Goal: Information Seeking & Learning: Learn about a topic

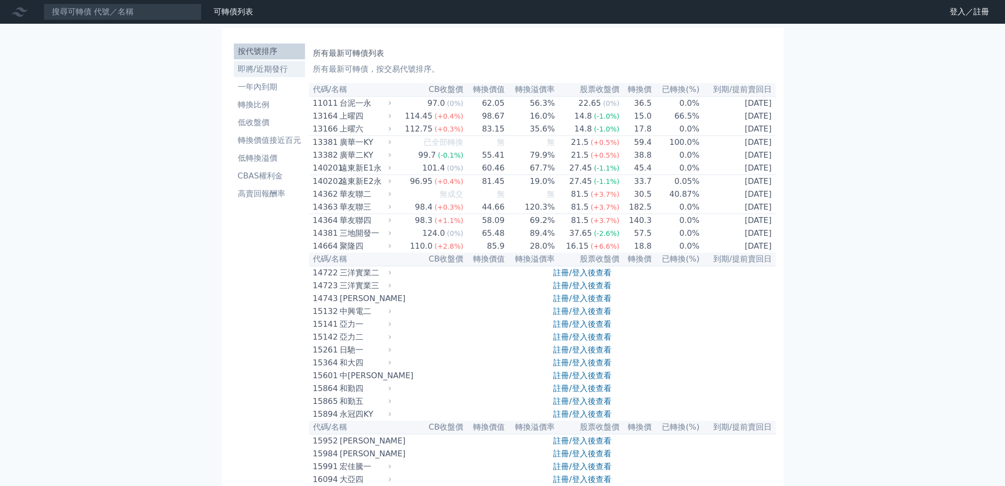
click at [249, 70] on li "即將/近期發行" at bounding box center [269, 69] width 71 height 12
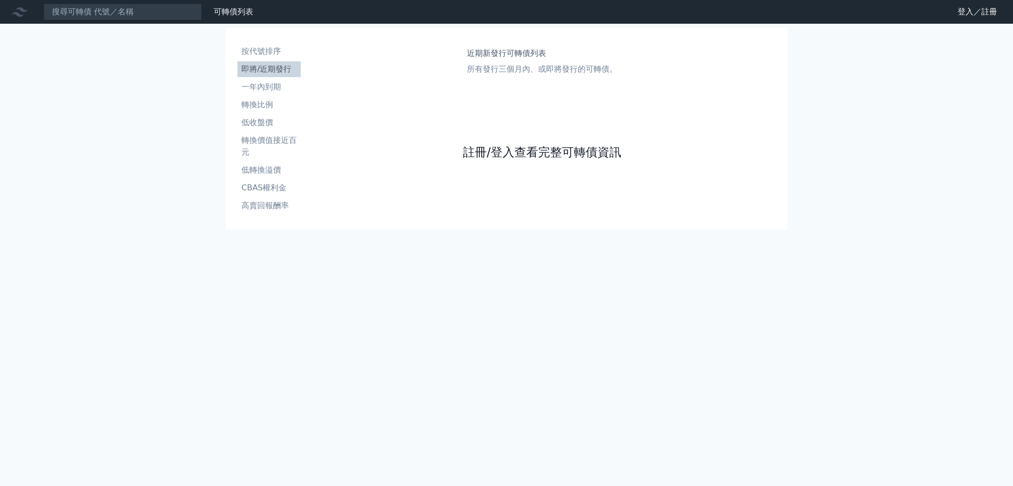
click at [532, 152] on link "註冊/登入查看完整可轉債資訊" at bounding box center [542, 152] width 158 height 16
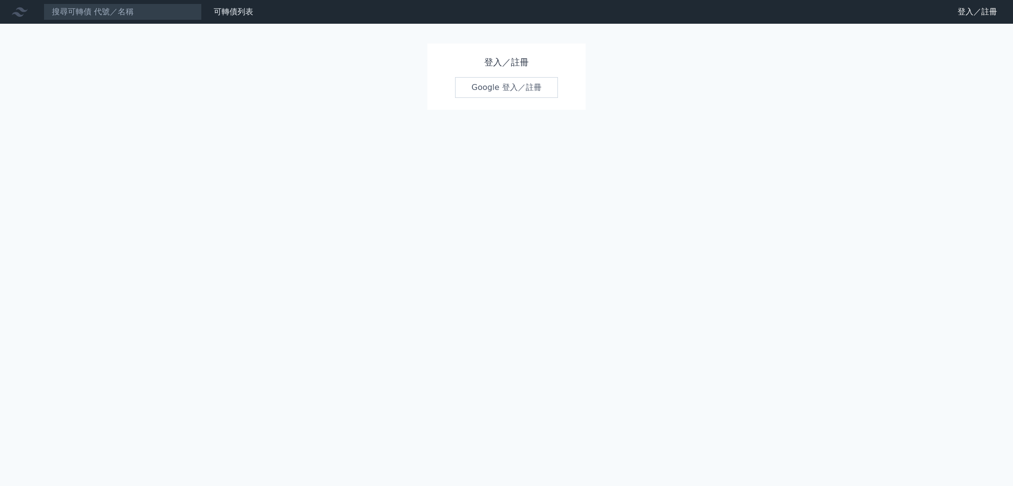
click at [498, 87] on link "Google 登入／註冊" at bounding box center [506, 87] width 103 height 21
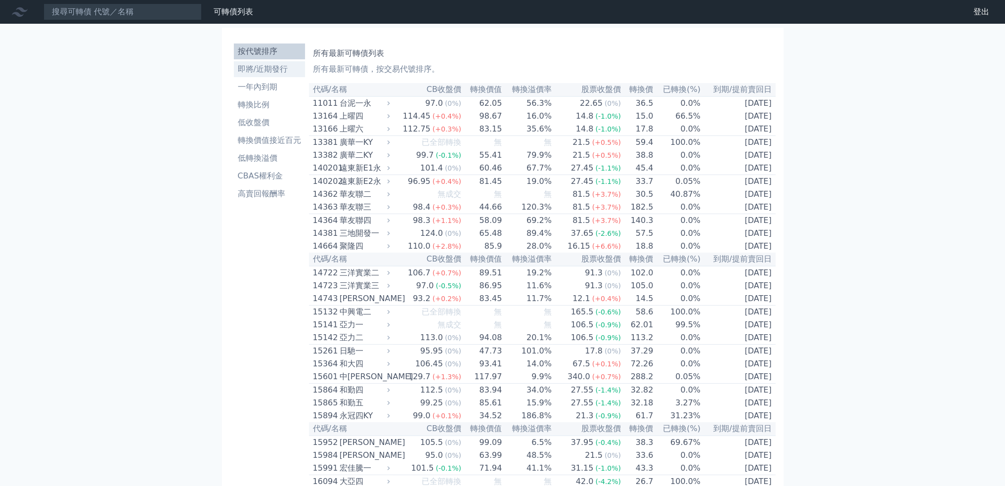
click at [261, 67] on li "即將/近期發行" at bounding box center [269, 69] width 71 height 12
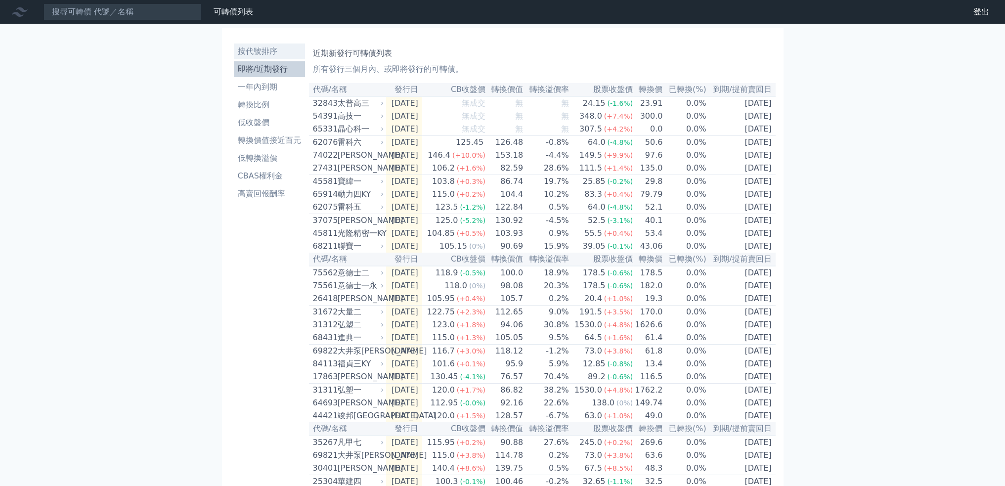
click at [256, 49] on li "按代號排序" at bounding box center [269, 52] width 71 height 12
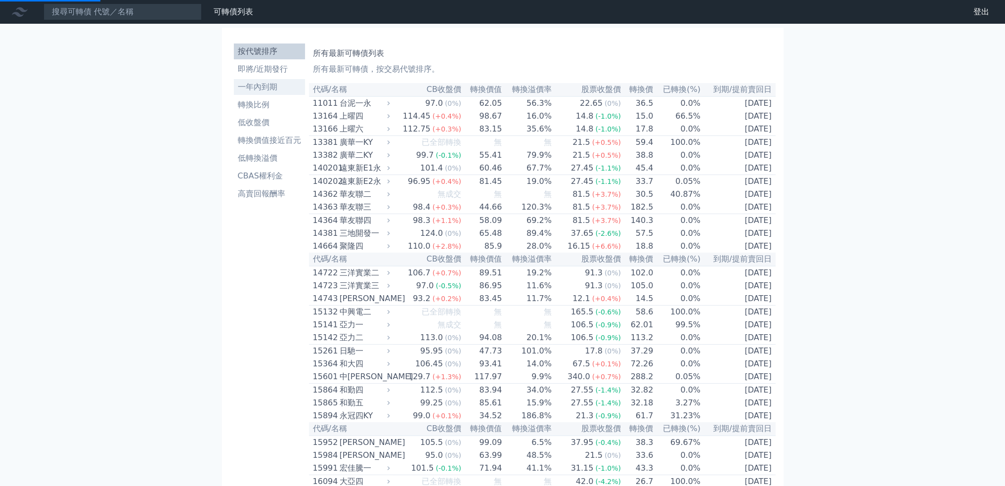
click at [253, 89] on li "一年內到期" at bounding box center [269, 87] width 71 height 12
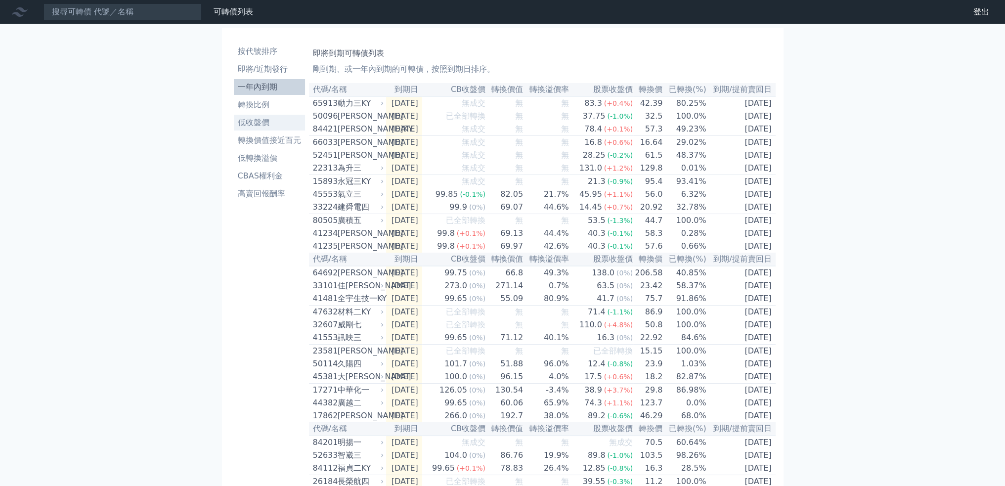
click at [257, 122] on li "低收盤價" at bounding box center [269, 123] width 71 height 12
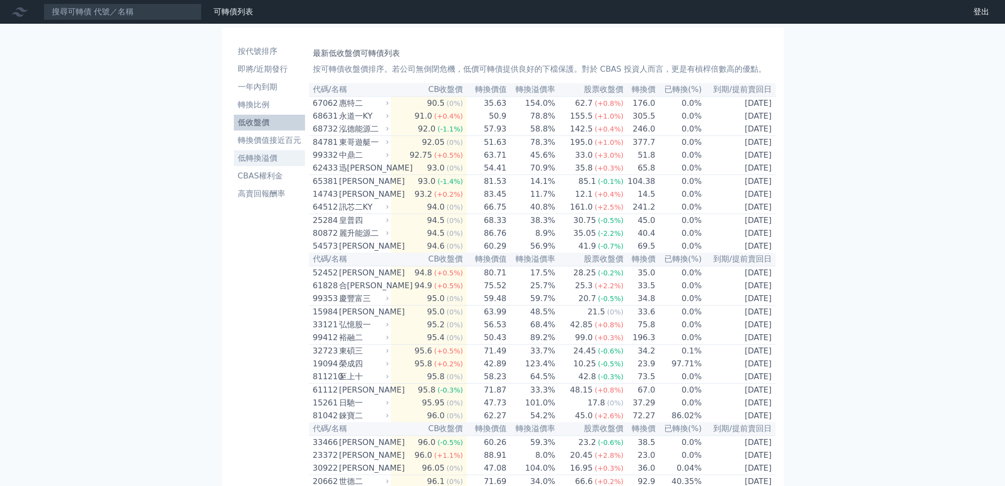
click at [261, 160] on li "低轉換溢價" at bounding box center [269, 158] width 71 height 12
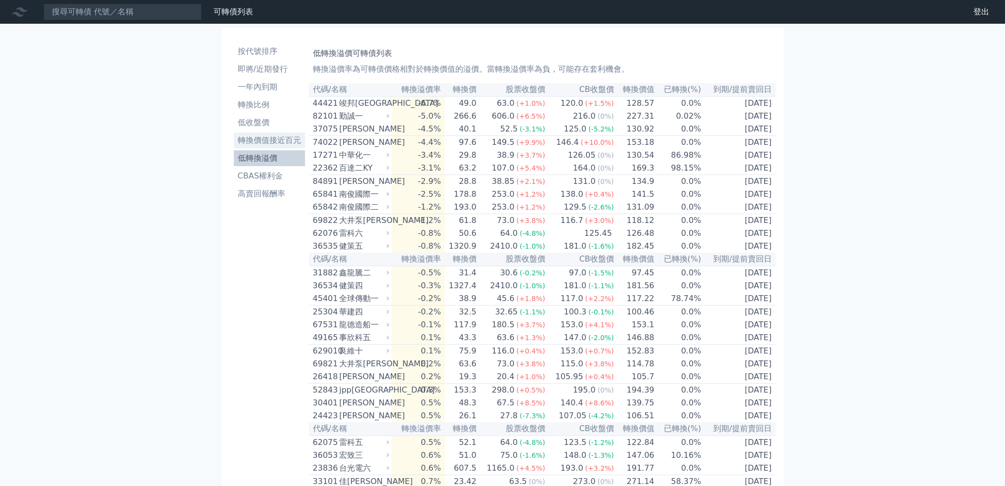
click at [263, 140] on li "轉換價值接近百元" at bounding box center [269, 141] width 71 height 12
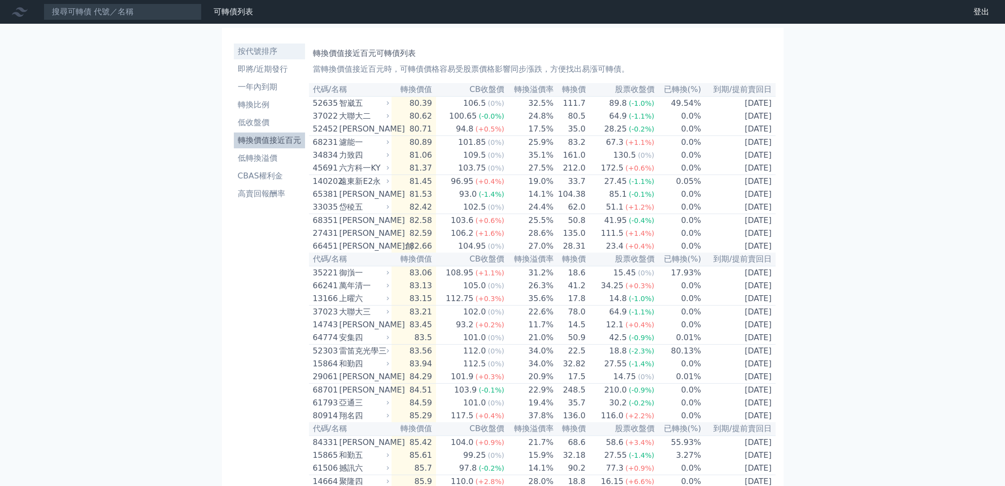
click at [262, 59] on link "按代號排序" at bounding box center [269, 52] width 71 height 16
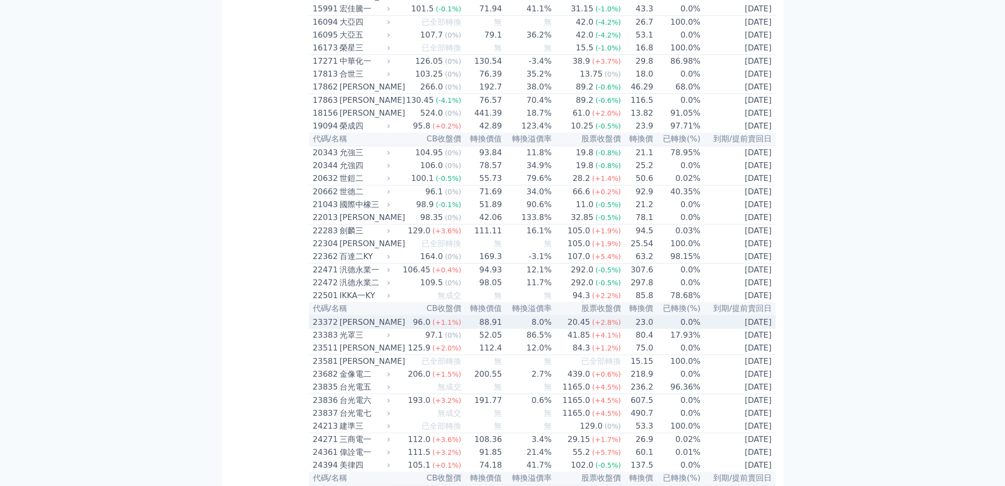
scroll to position [495, 0]
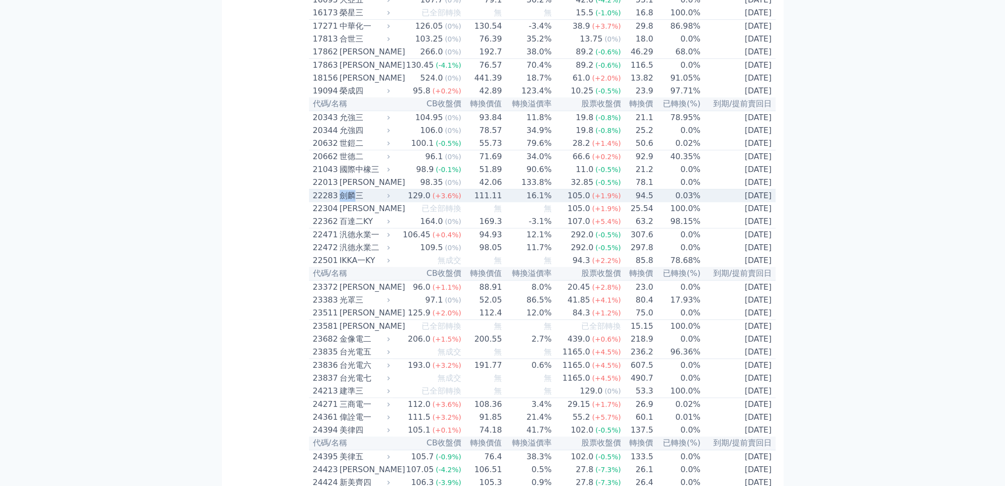
drag, startPoint x: 343, startPoint y: 241, endPoint x: 358, endPoint y: 244, distance: 14.6
click at [358, 202] on div "劍麟三" at bounding box center [364, 196] width 48 height 12
copy div "[PERSON_NAME]"
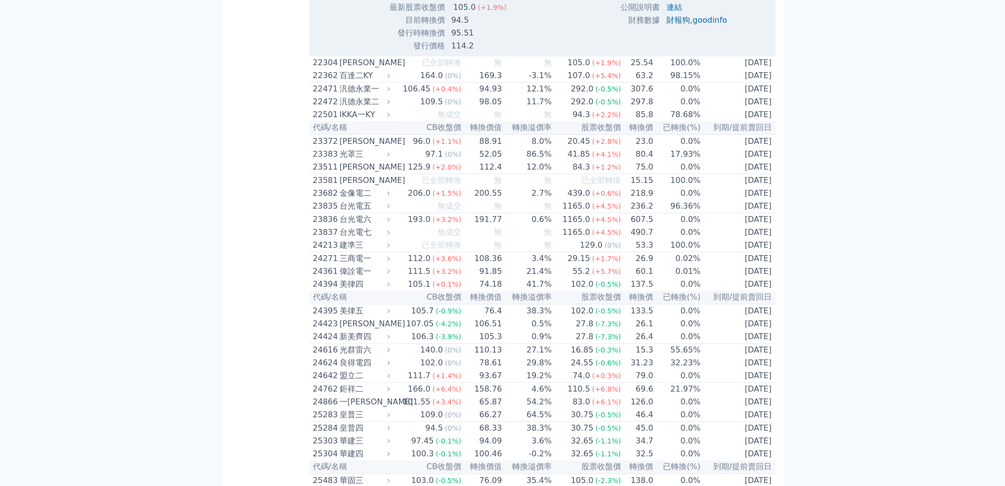
scroll to position [997, 0]
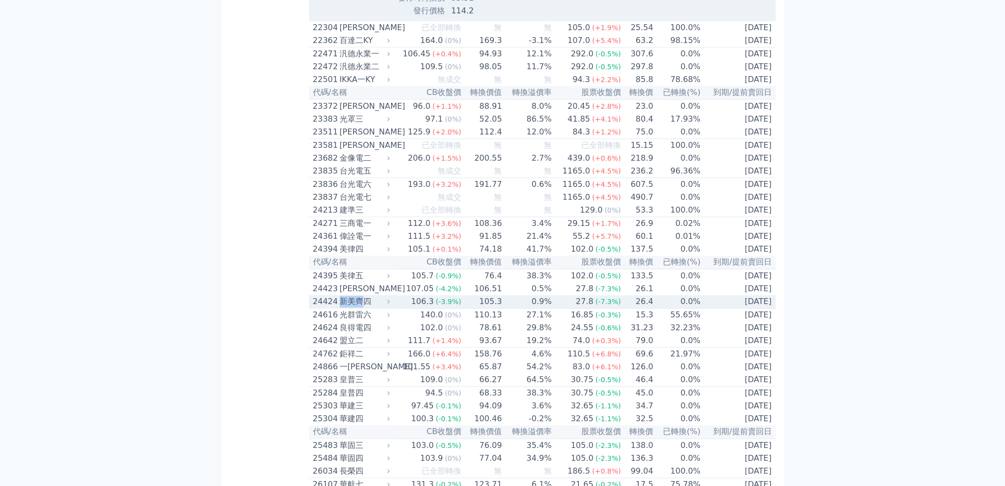
drag, startPoint x: 341, startPoint y: 367, endPoint x: 364, endPoint y: 368, distance: 22.8
click at [364, 308] on div "新美齊四" at bounding box center [364, 302] width 48 height 12
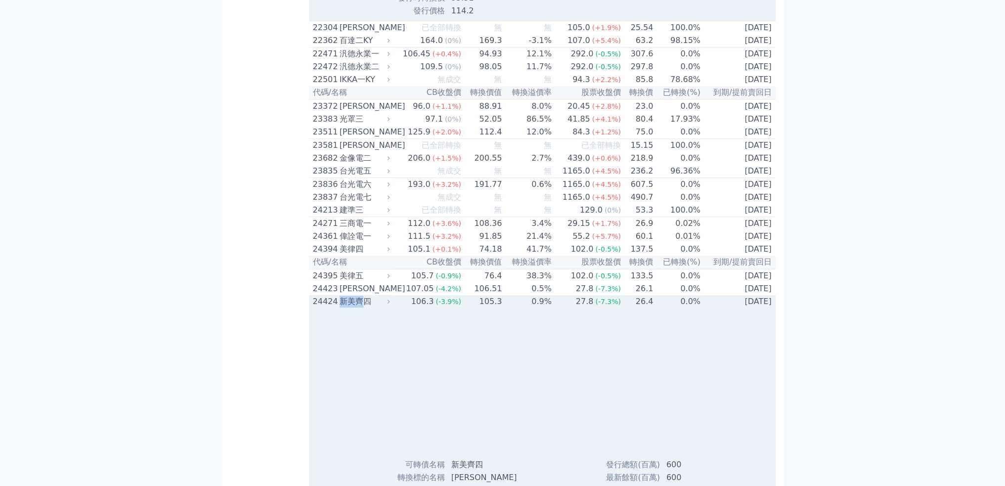
copy div "[PERSON_NAME]"
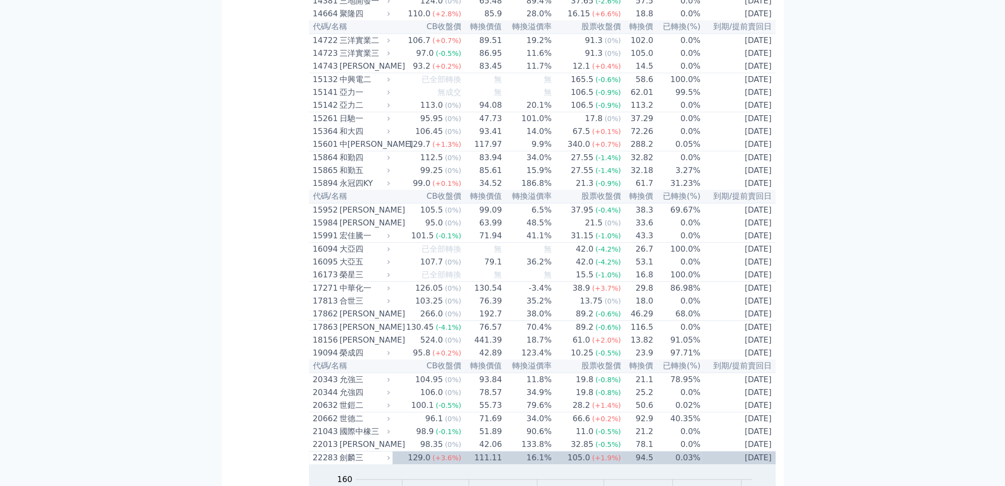
scroll to position [0, 0]
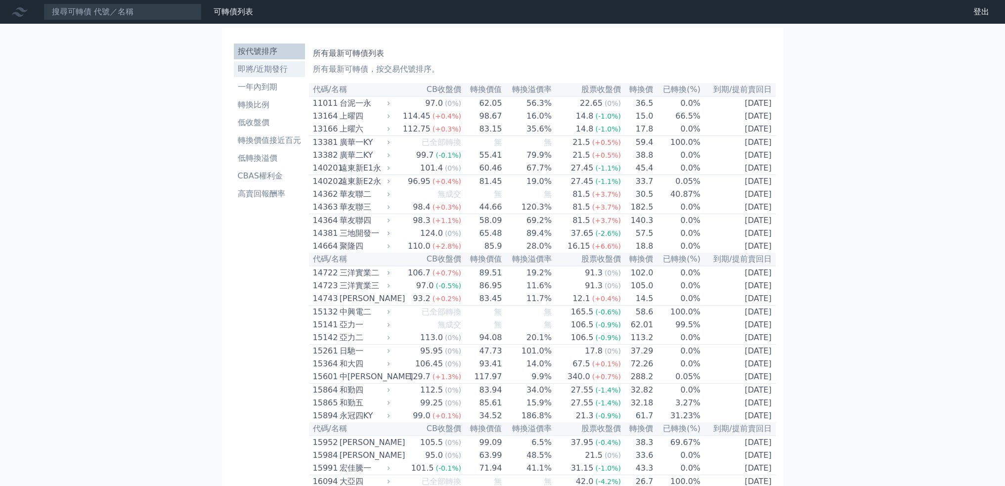
click at [251, 74] on li "即將/近期發行" at bounding box center [269, 69] width 71 height 12
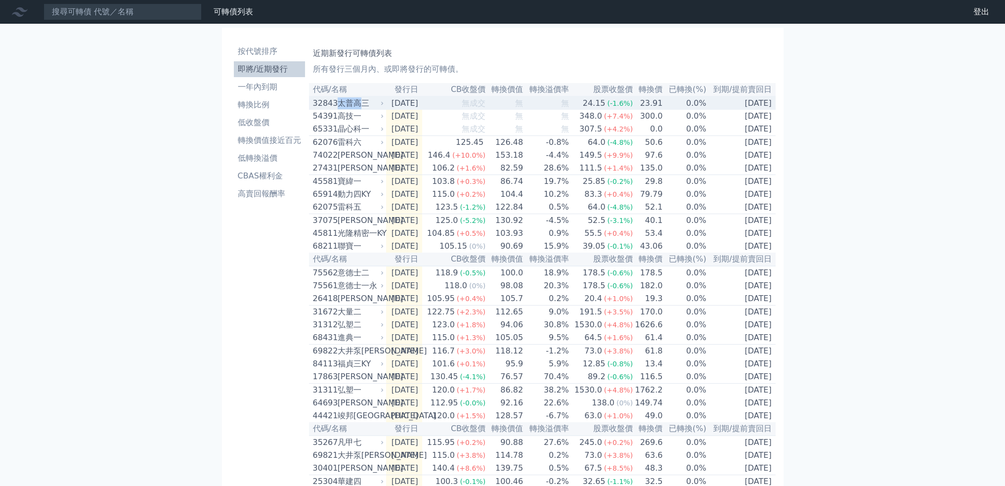
drag, startPoint x: 339, startPoint y: 108, endPoint x: 360, endPoint y: 109, distance: 20.8
click at [360, 109] on div "太普高三" at bounding box center [360, 103] width 45 height 12
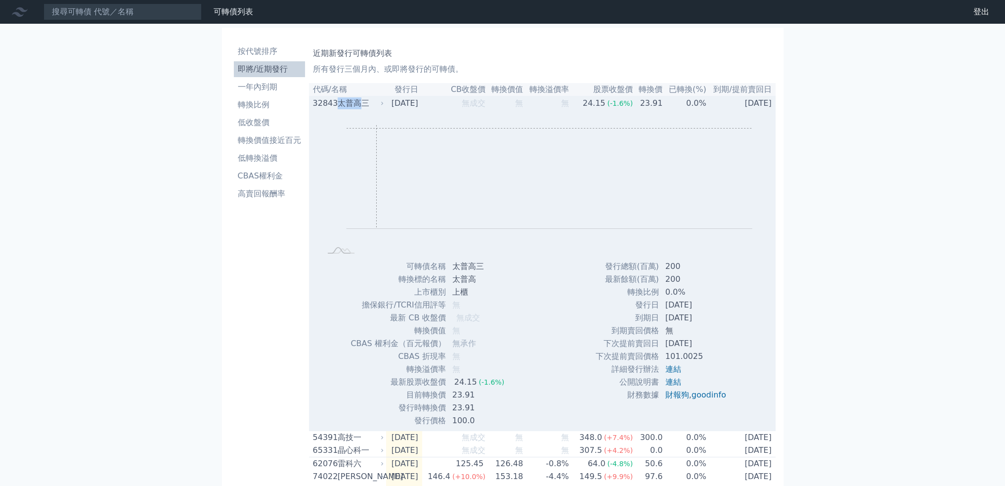
copy div "太普高"
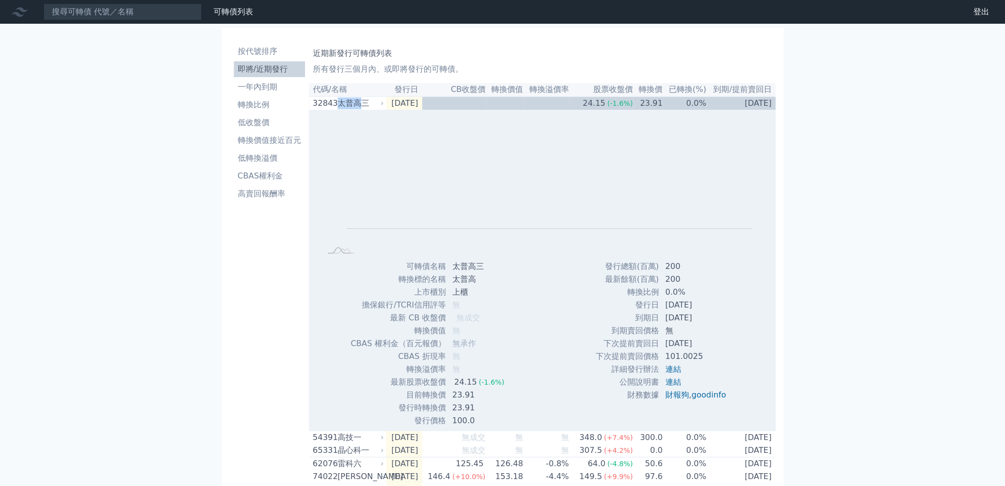
copy div "太普高"
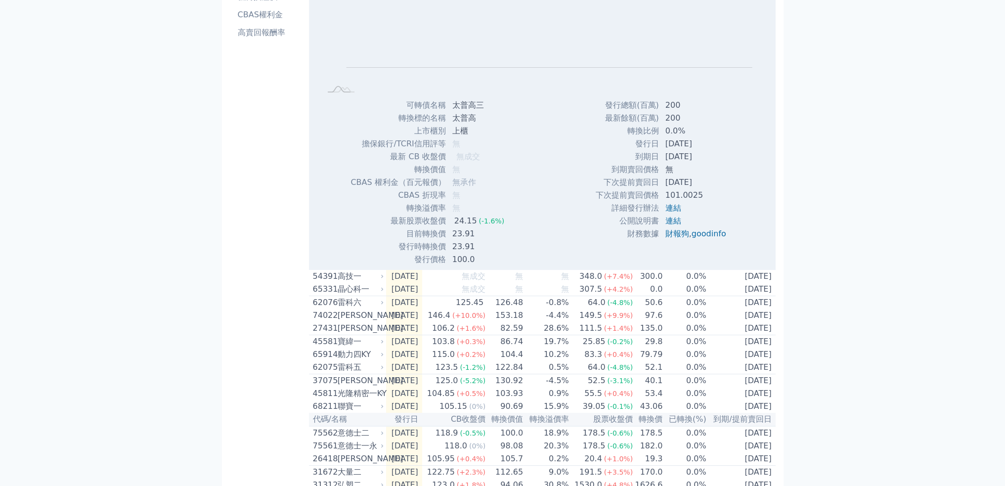
scroll to position [198, 0]
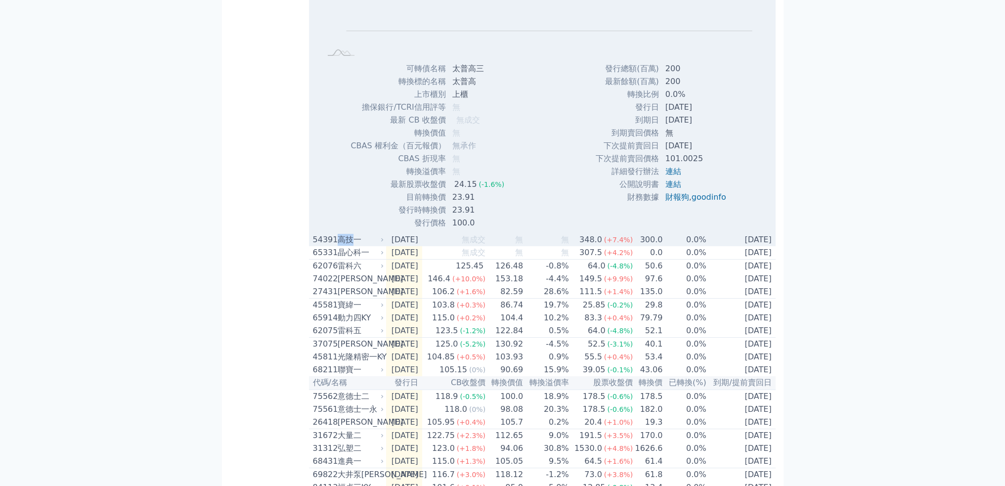
drag, startPoint x: 340, startPoint y: 242, endPoint x: 350, endPoint y: 243, distance: 9.9
click at [350, 243] on div "高技一" at bounding box center [360, 240] width 45 height 12
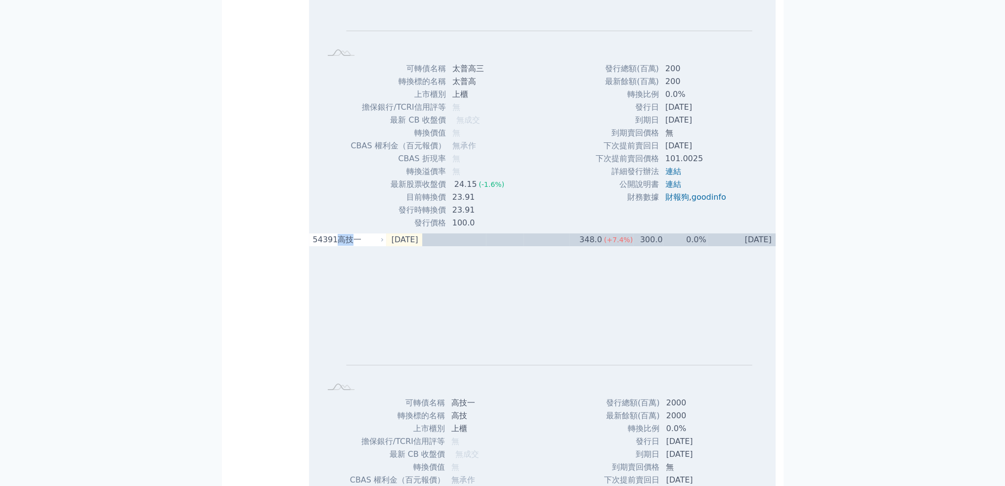
copy div "高技"
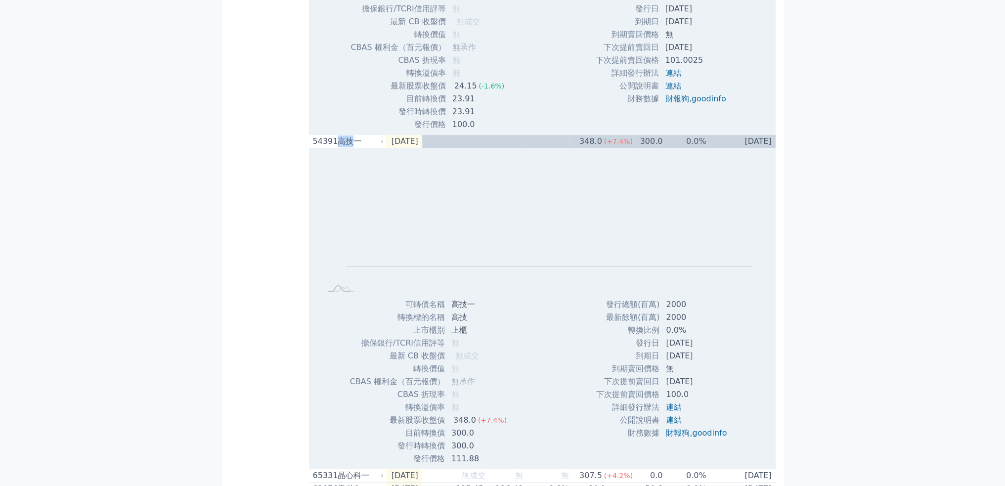
scroll to position [297, 0]
click at [231, 209] on div "按代號排序 即將/近期發行 一年內到期 轉換比例 低收盤價 轉換價值接近百元 低轉換溢價 CBAS權利金 高賣回報酬率" at bounding box center [269, 386] width 79 height 1287
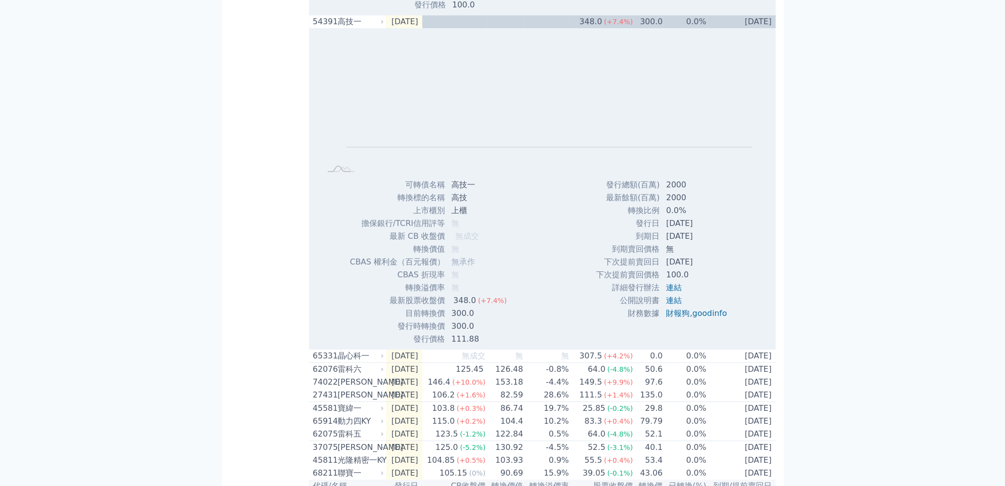
scroll to position [445, 0]
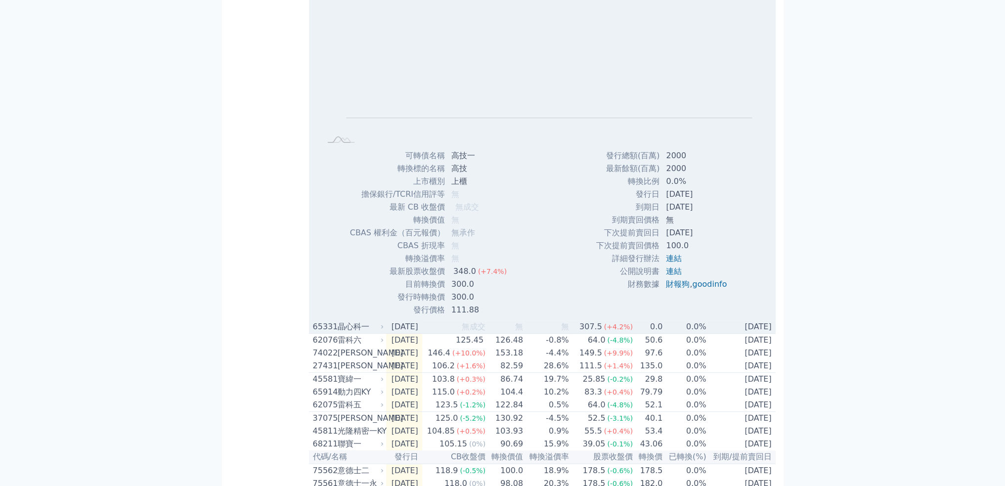
click at [352, 330] on div "晶心科一" at bounding box center [360, 327] width 45 height 12
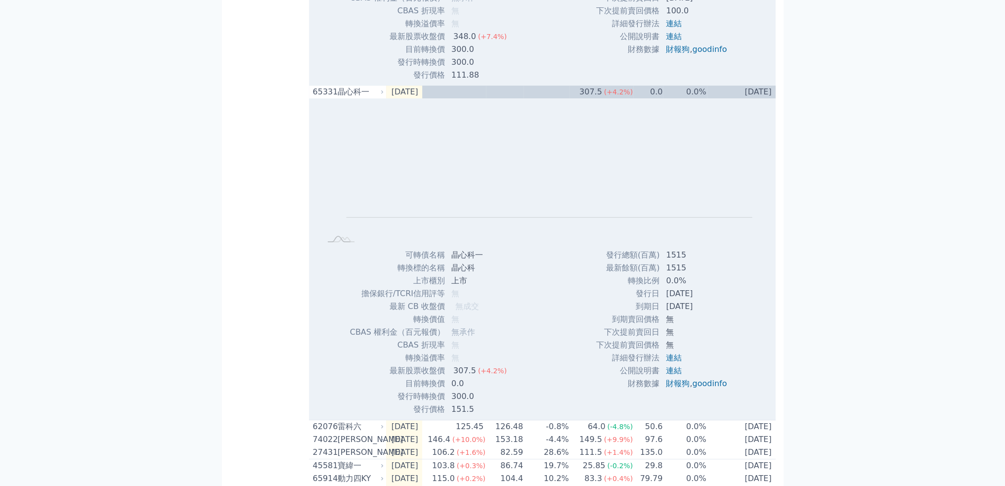
scroll to position [692, 0]
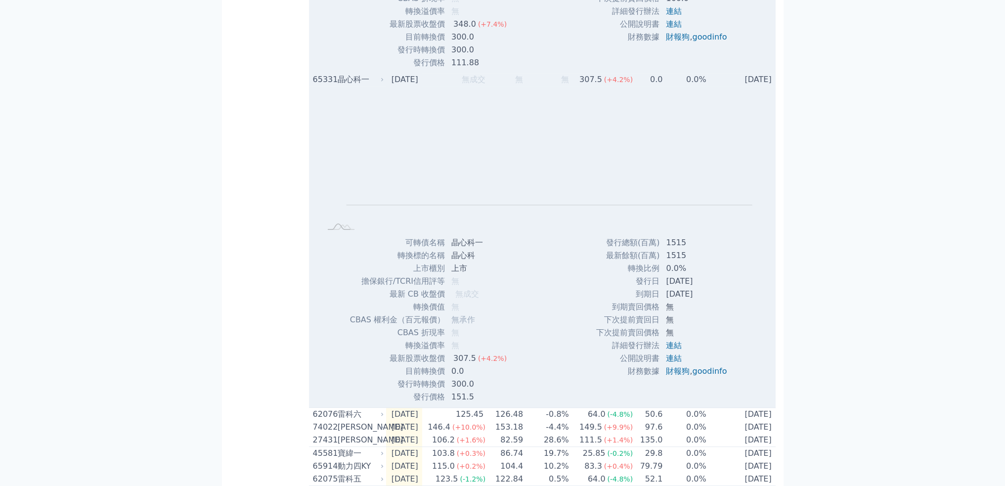
click at [422, 81] on td "[DATE]" at bounding box center [404, 79] width 36 height 13
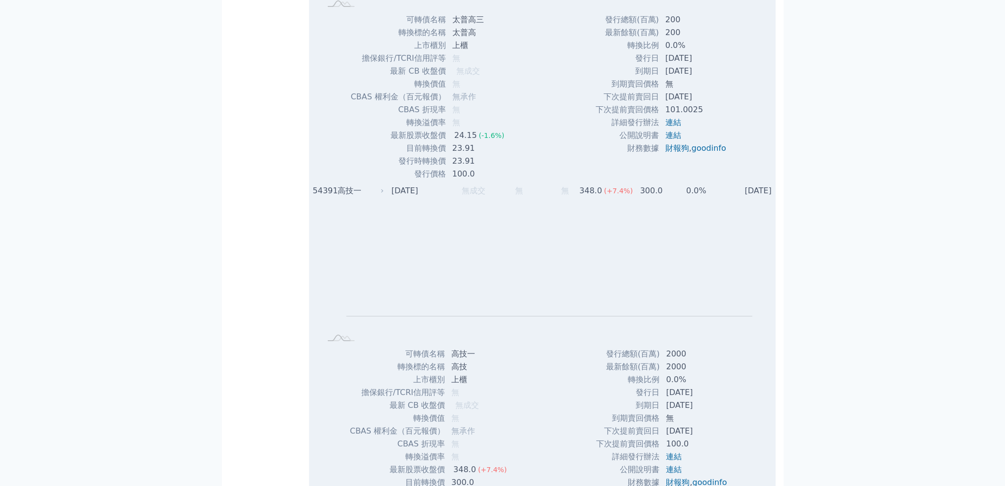
scroll to position [198, 0]
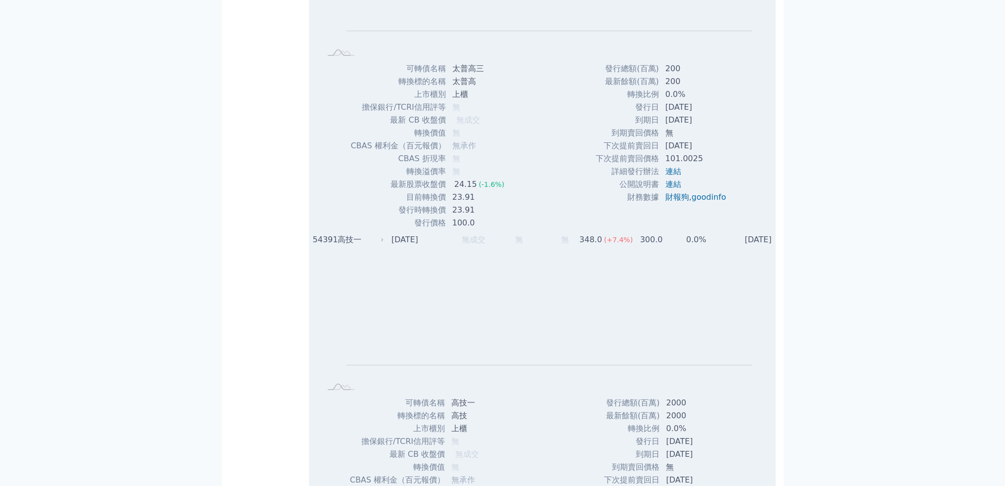
click at [551, 238] on td "無" at bounding box center [547, 239] width 46 height 13
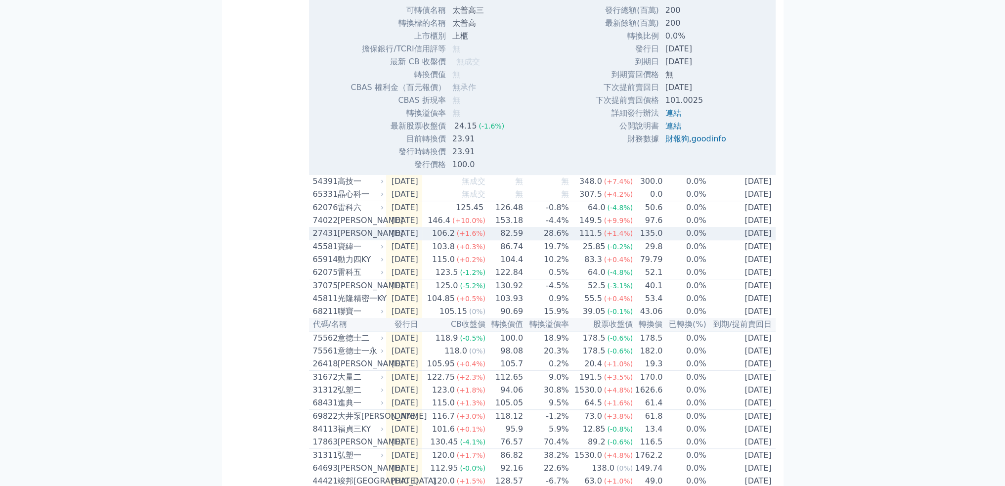
scroll to position [49, 0]
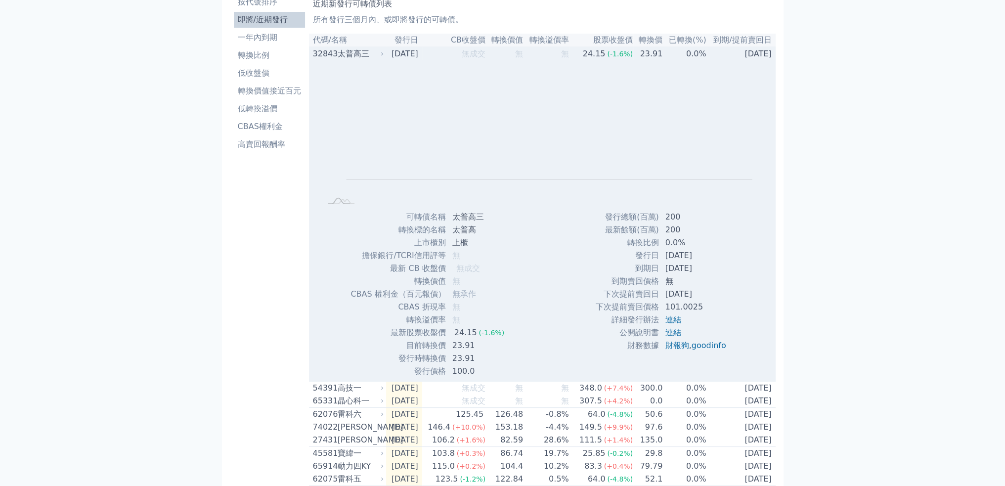
click at [536, 52] on td "無" at bounding box center [547, 53] width 46 height 13
